Goal: Task Accomplishment & Management: Manage account settings

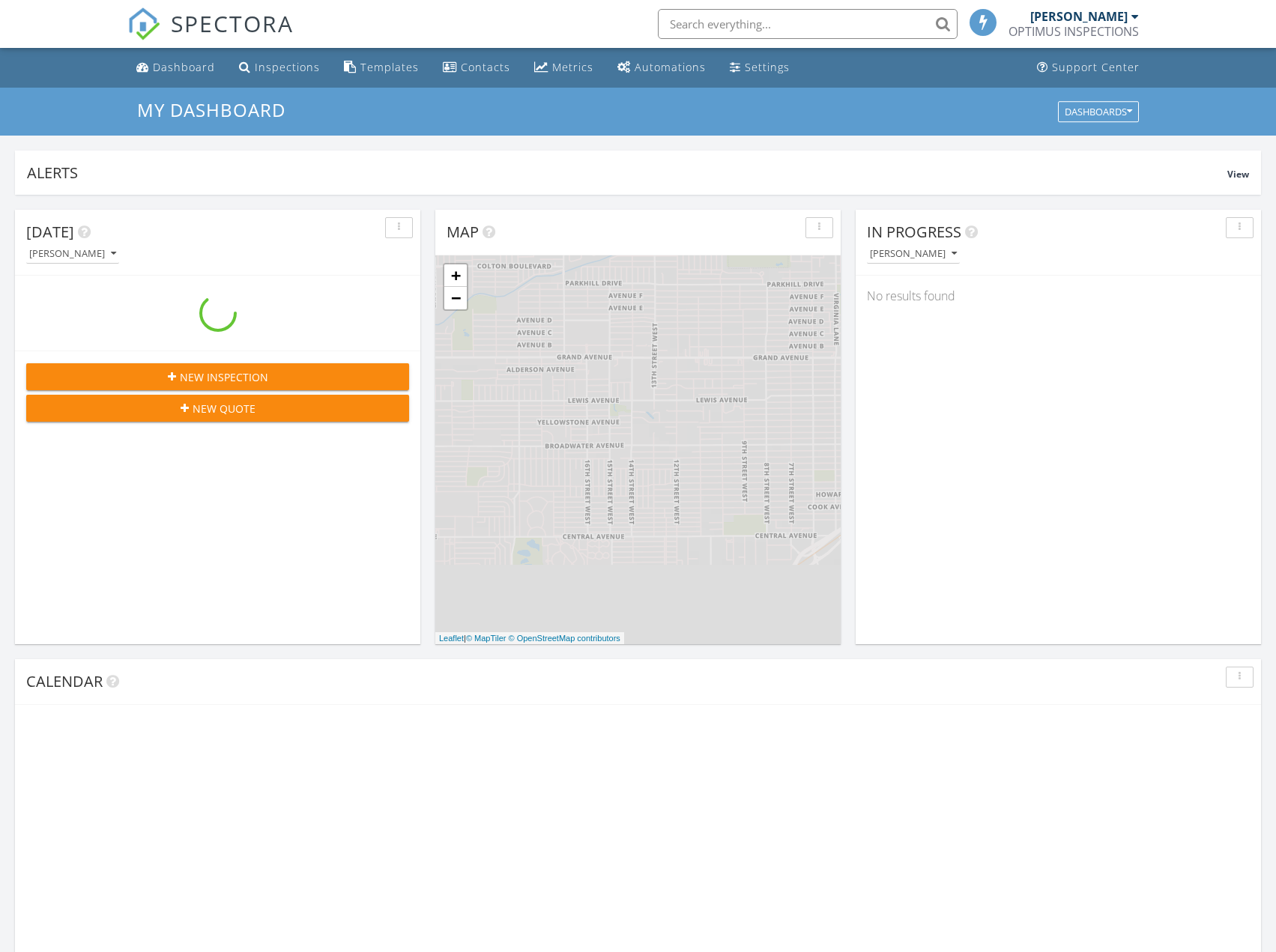
scroll to position [1386, 1299]
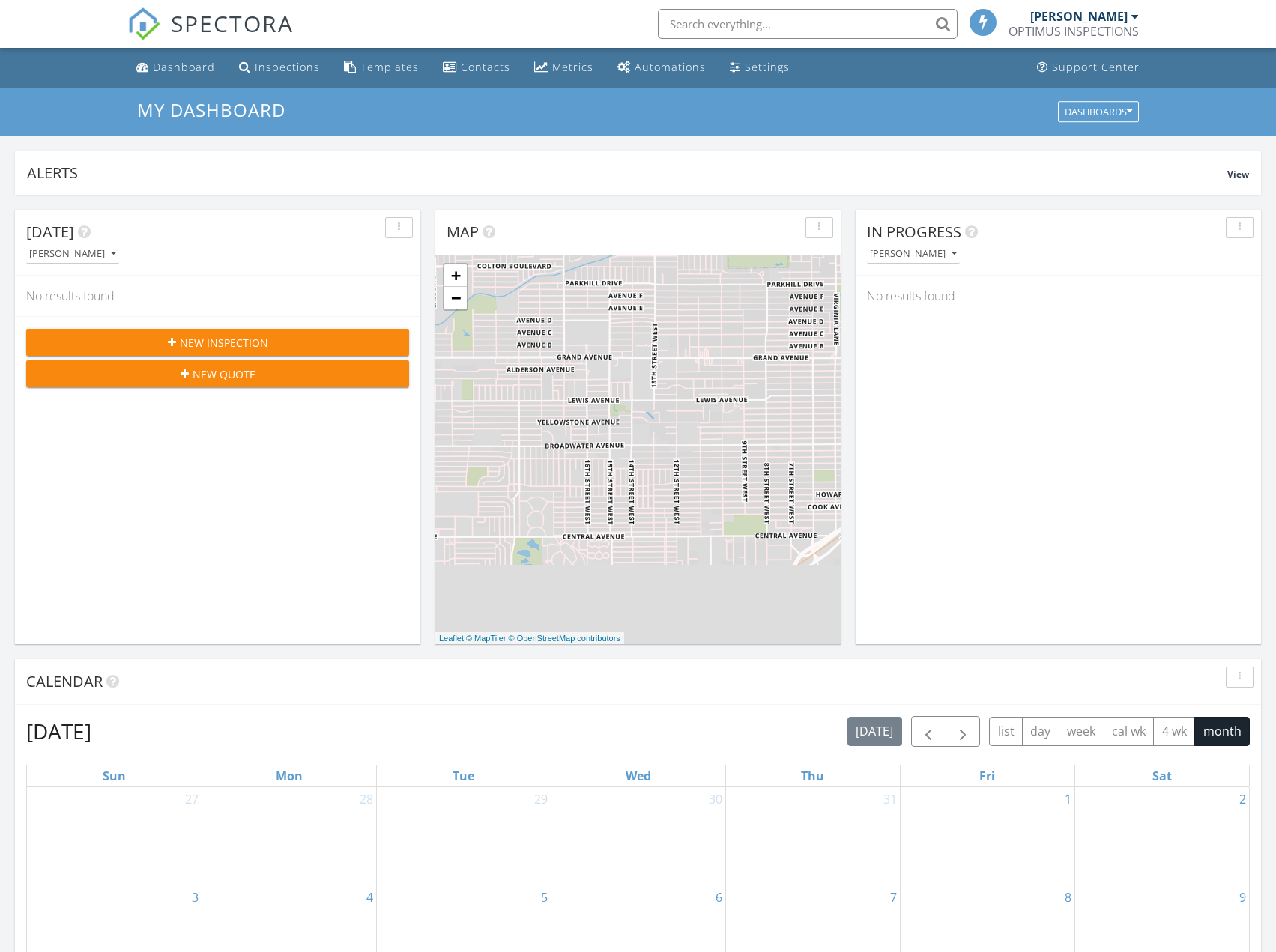
drag, startPoint x: 745, startPoint y: 63, endPoint x: 97, endPoint y: 377, distance: 720.1
click at [746, 63] on div "Settings" at bounding box center [767, 67] width 45 height 15
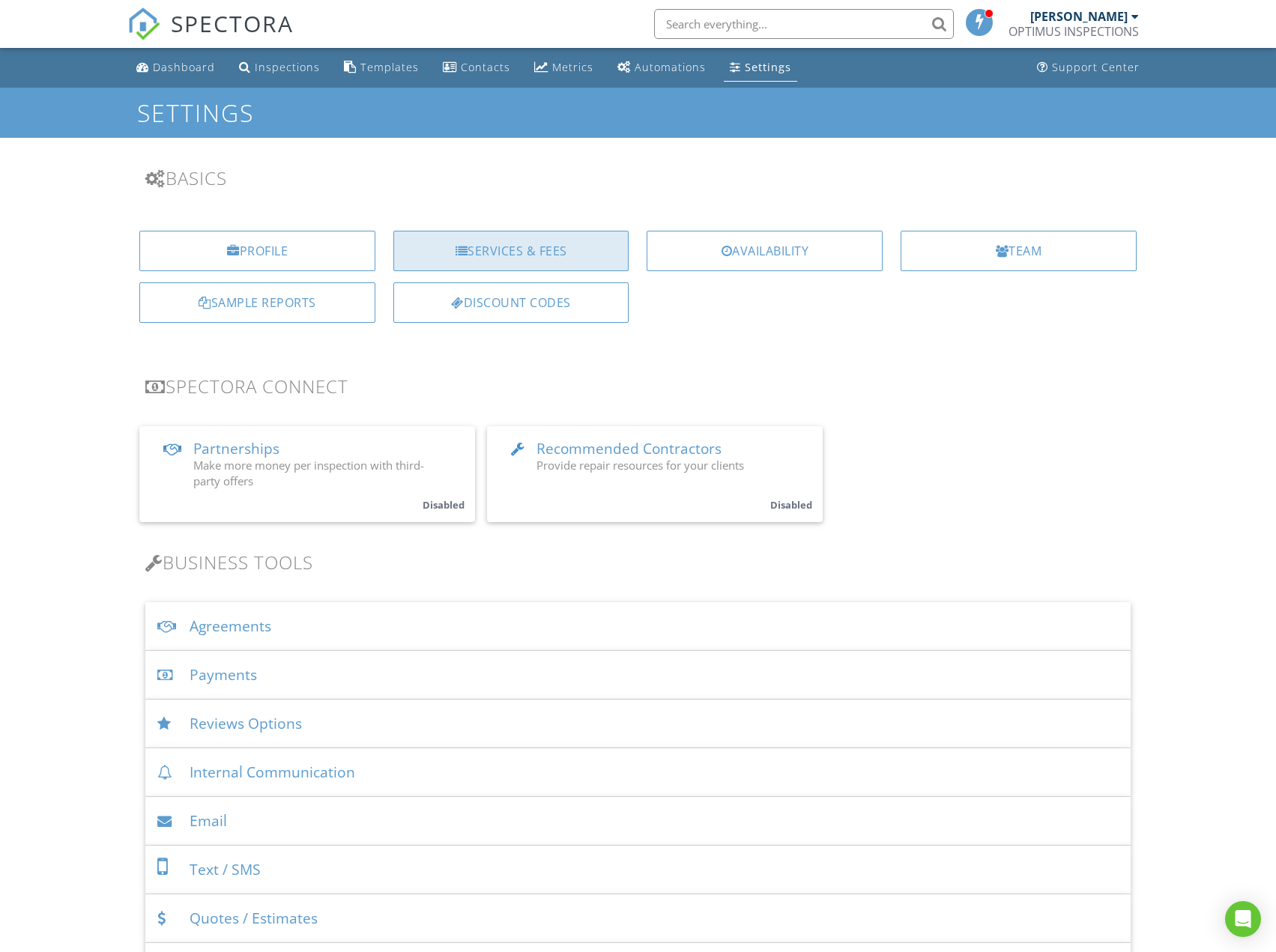
click at [524, 240] on div "Services & Fees" at bounding box center [511, 251] width 236 height 41
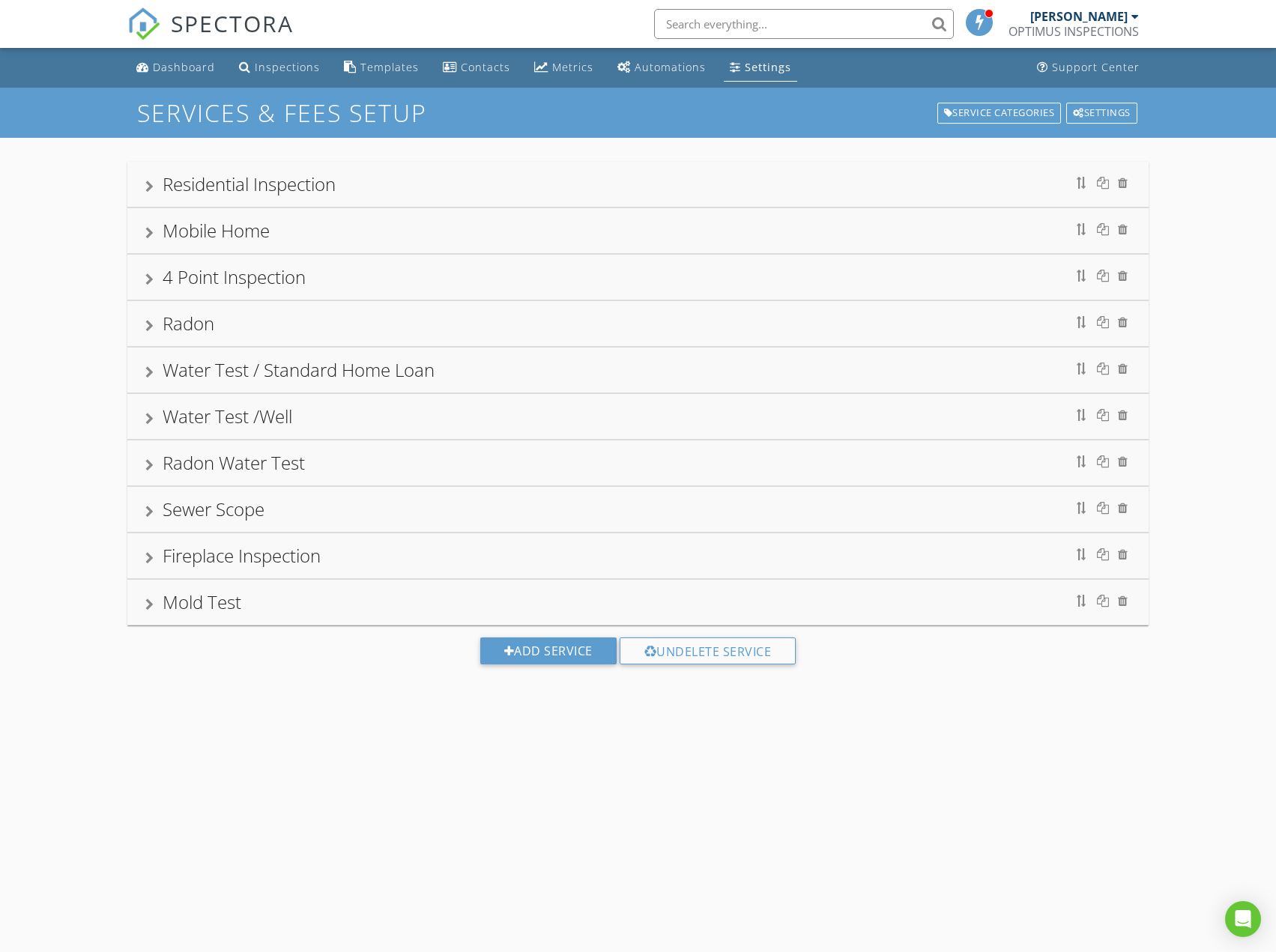
click at [145, 183] on div at bounding box center [149, 186] width 8 height 12
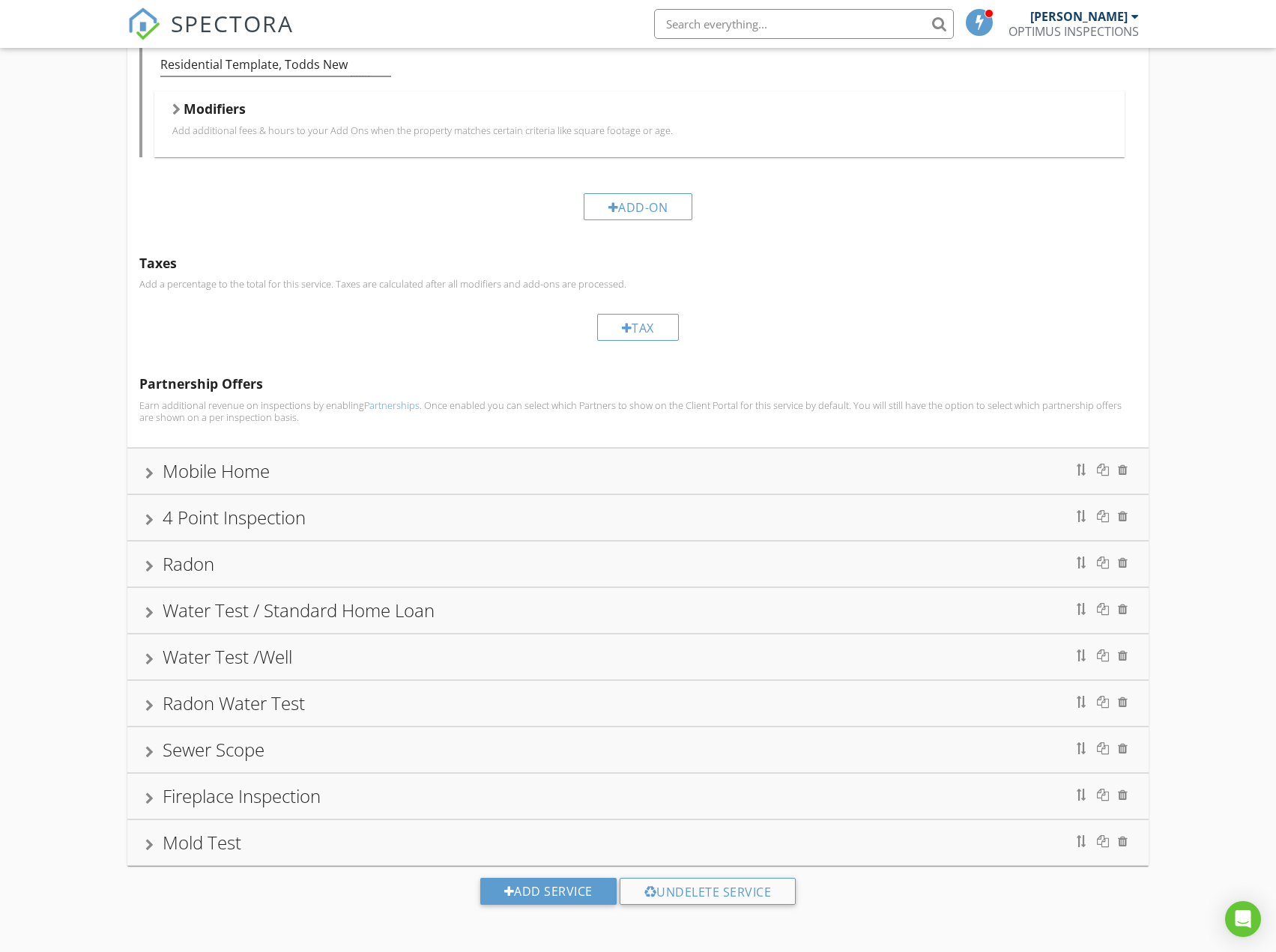
scroll to position [1095, 0]
click at [146, 659] on div at bounding box center [149, 659] width 8 height 12
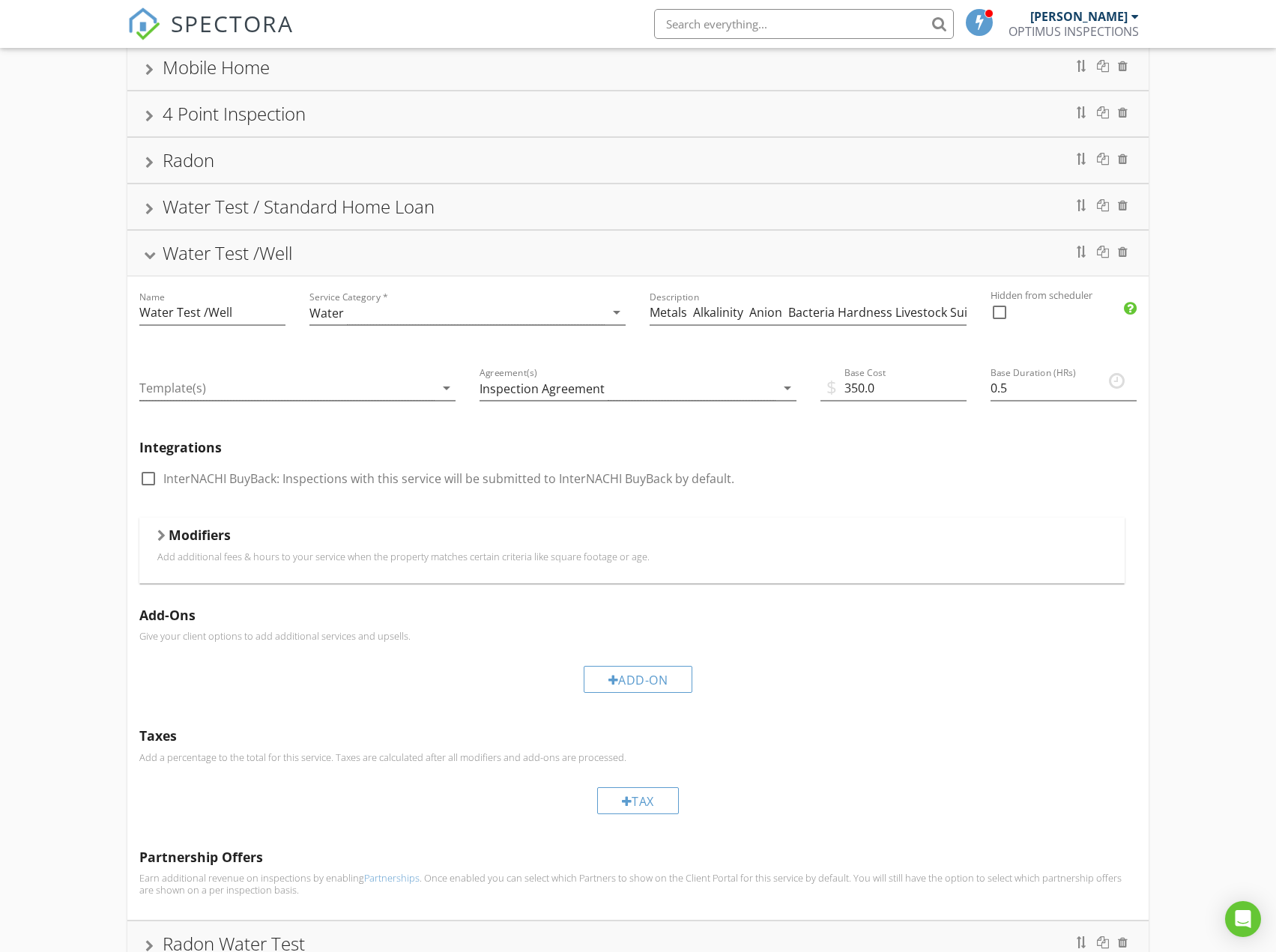
scroll to position [0, 0]
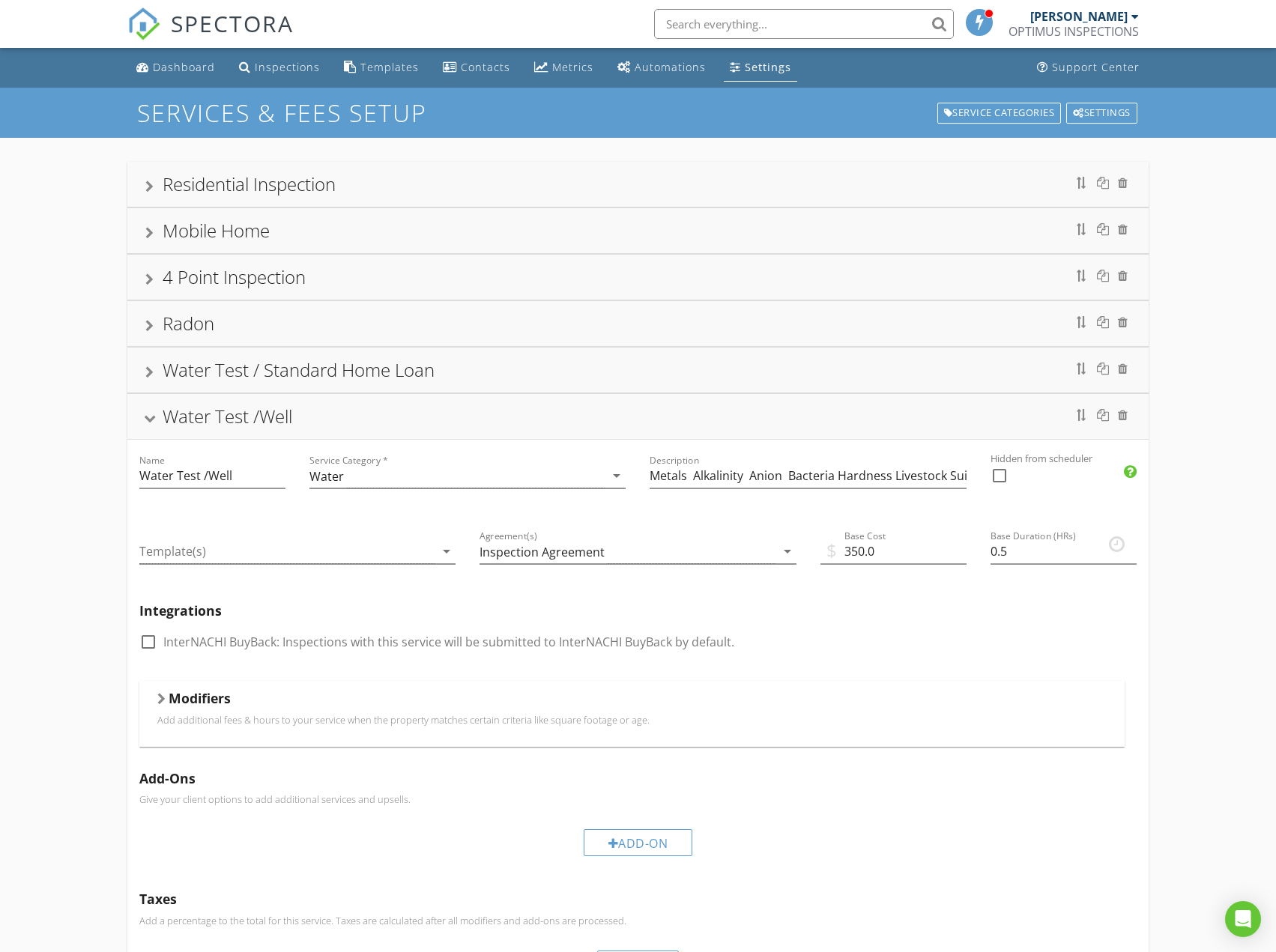
click at [141, 370] on div "Water Test / Standard Home Loan" at bounding box center [637, 369] width 1020 height 45
